Goal: Share content

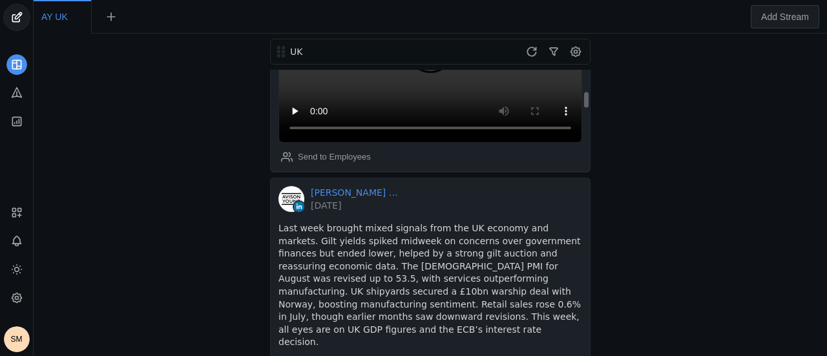
scroll to position [388, 0]
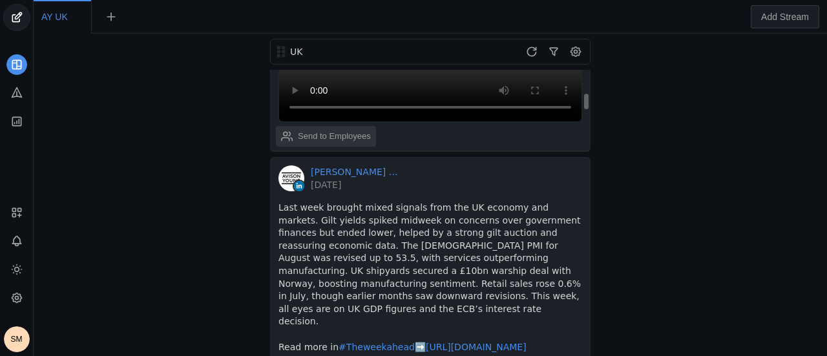
click at [346, 134] on div "Send to Employees" at bounding box center [326, 136] width 90 height 26
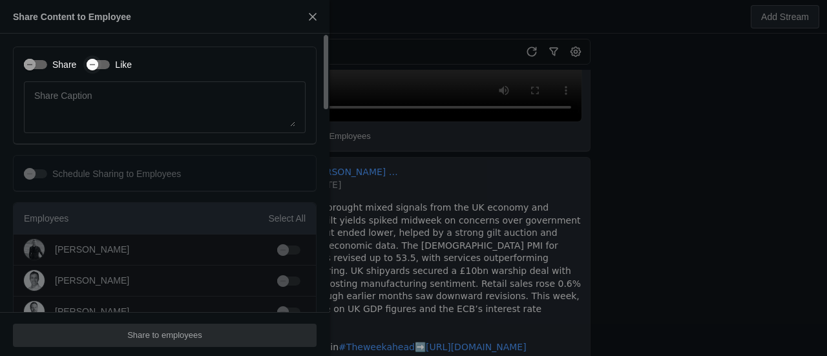
click at [106, 69] on div "button" at bounding box center [98, 64] width 23 height 9
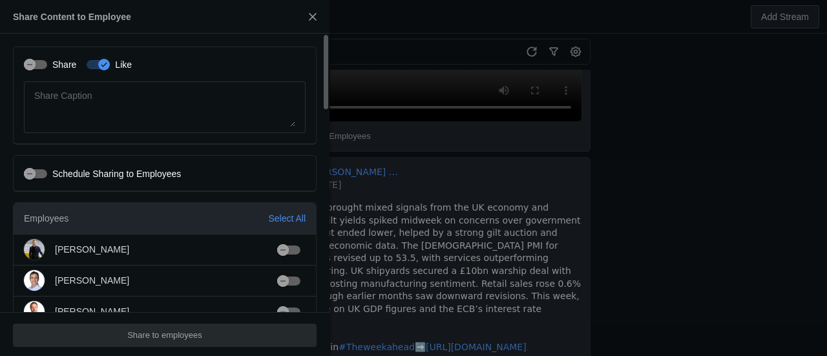
click at [50, 61] on label "Share" at bounding box center [61, 64] width 29 height 13
click at [47, 61] on button "Share" at bounding box center [35, 64] width 23 height 9
click at [284, 220] on div "Select All" at bounding box center [286, 218] width 37 height 13
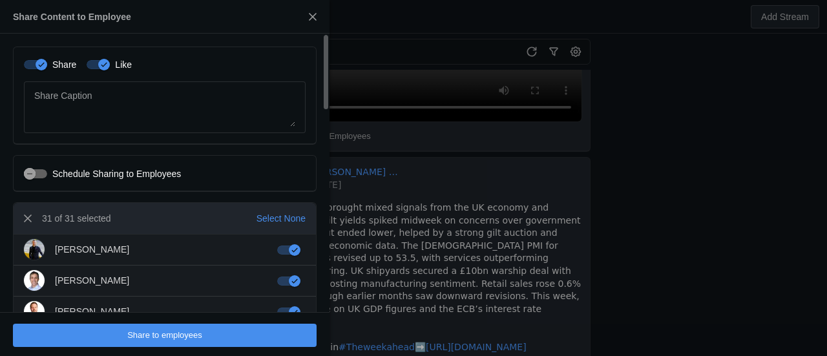
click at [262, 332] on span "undefined" at bounding box center [165, 335] width 304 height 23
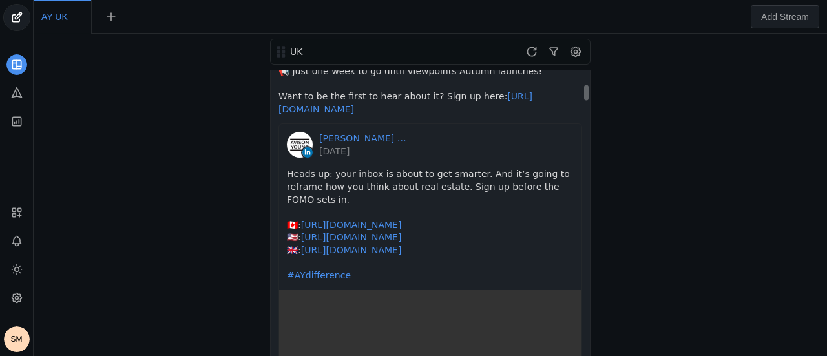
scroll to position [0, 0]
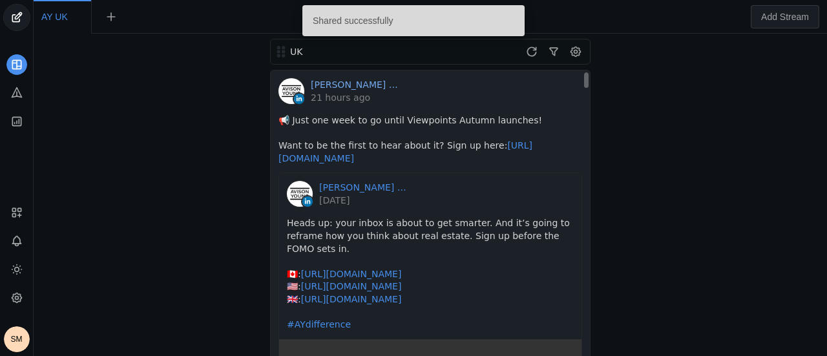
click at [354, 85] on link "[PERSON_NAME] [PERSON_NAME] │[GEOGRAPHIC_DATA]" at bounding box center [356, 84] width 90 height 13
